Goal: Task Accomplishment & Management: Manage account settings

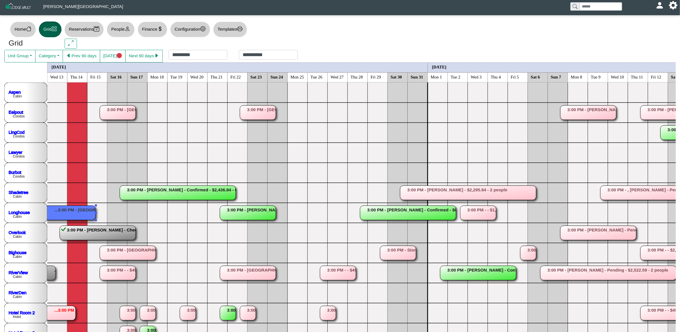
click at [72, 215] on rect at bounding box center [28, 212] width 136 height 14
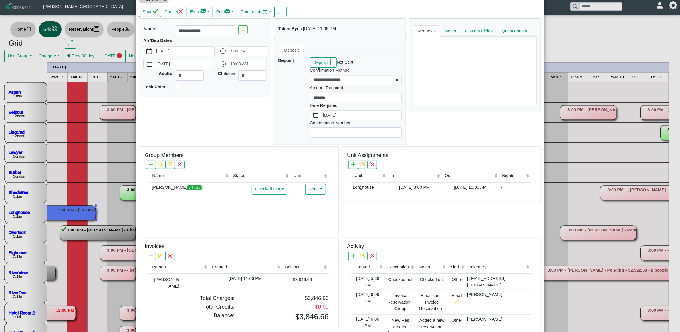
scroll to position [87, 0]
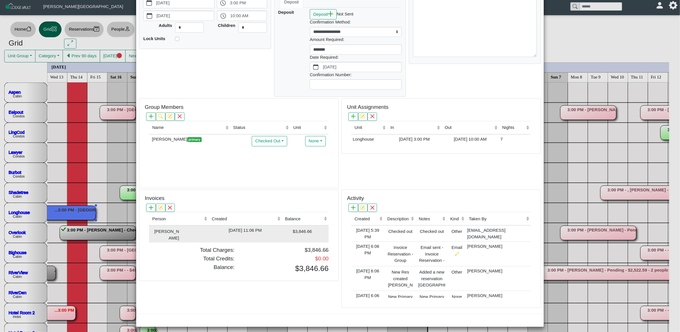
click at [284, 227] on div "$3,846.66" at bounding box center [297, 231] width 29 height 8
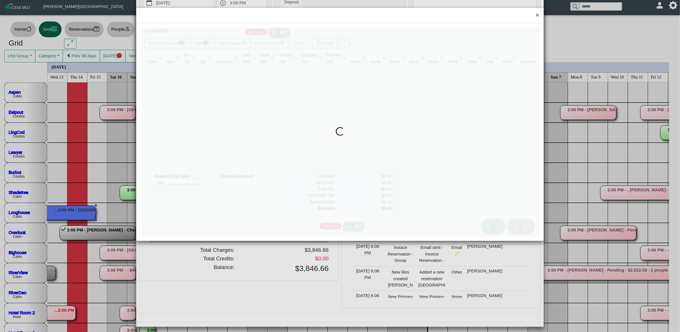
type input "*"
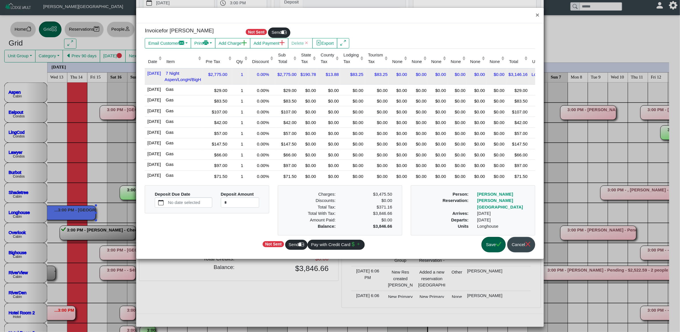
click at [248, 76] on div "1" at bounding box center [241, 74] width 13 height 8
click at [264, 81] on td "0.00%" at bounding box center [262, 76] width 26 height 16
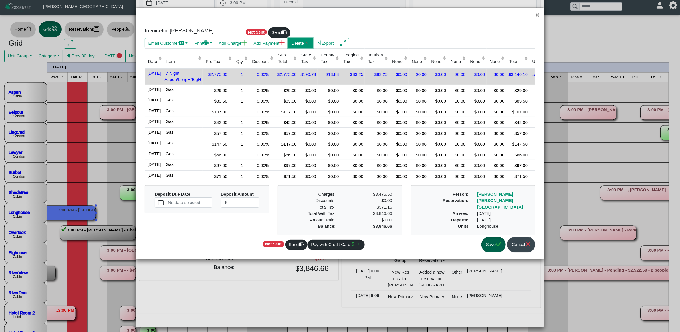
click at [306, 41] on button "Delete" at bounding box center [300, 43] width 25 height 10
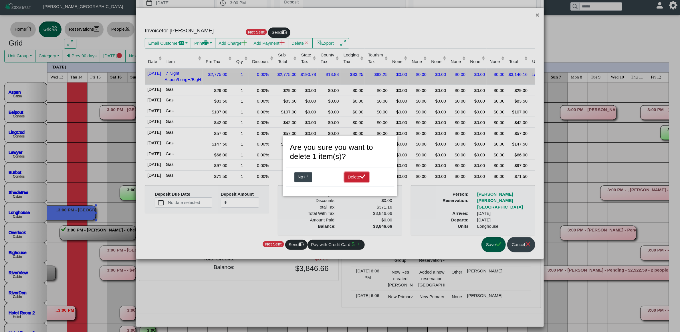
click at [352, 176] on button "Delete" at bounding box center [356, 177] width 25 height 10
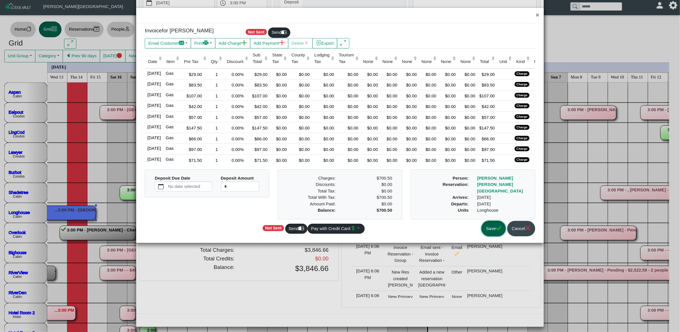
click at [497, 231] on icon "check" at bounding box center [498, 227] width 5 height 5
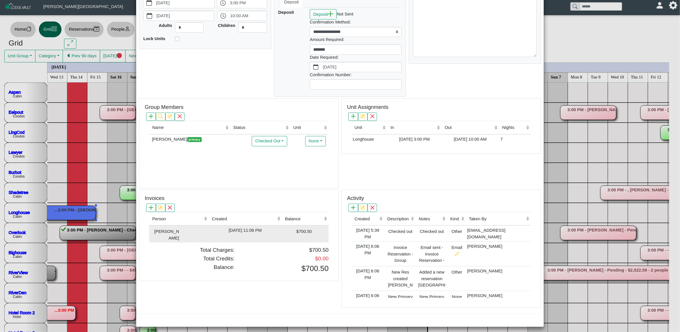
click at [290, 227] on div "$700.50" at bounding box center [297, 231] width 29 height 8
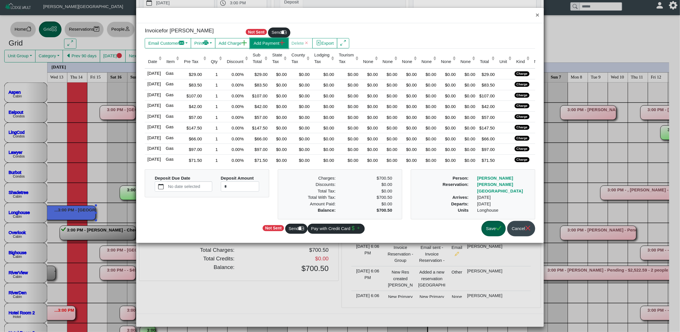
click at [277, 47] on button "Add Payment" at bounding box center [269, 43] width 38 height 10
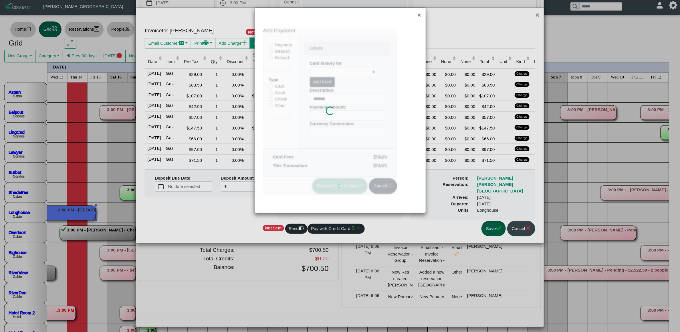
select select
type input "*****"
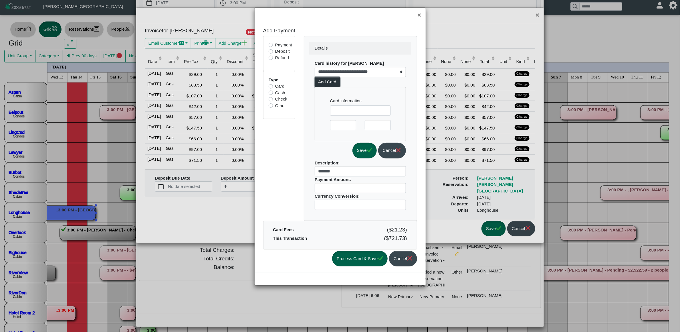
click at [332, 81] on button "Add Card" at bounding box center [327, 82] width 25 height 10
click at [369, 262] on button "Process Card & Save" at bounding box center [360, 259] width 56 height 16
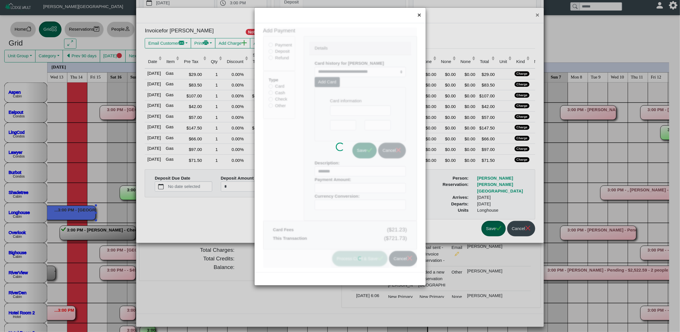
click at [418, 14] on button "×" at bounding box center [419, 15] width 12 height 15
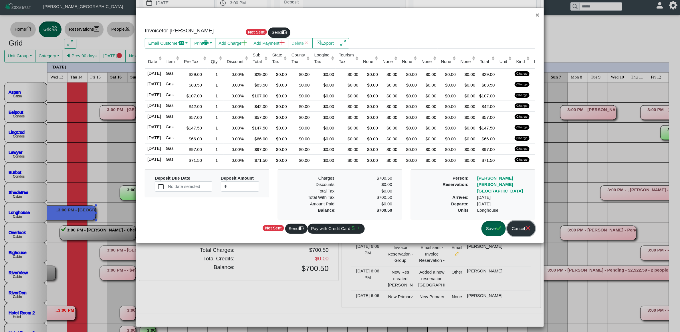
click at [520, 227] on button "Cancel" at bounding box center [521, 229] width 28 height 16
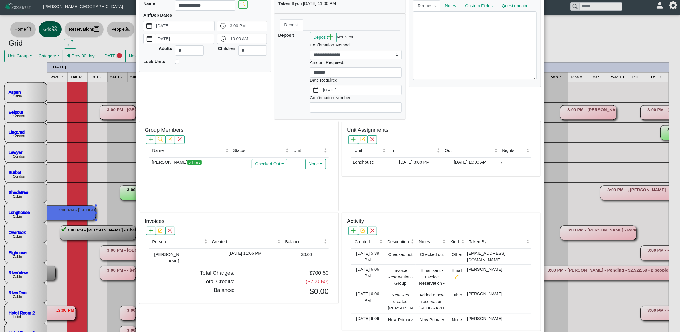
scroll to position [0, 0]
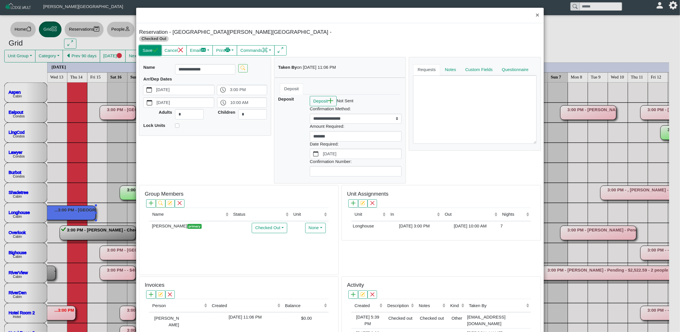
click at [147, 45] on button "Save" at bounding box center [150, 50] width 22 height 10
